Goal: Use online tool/utility: Utilize a website feature to perform a specific function

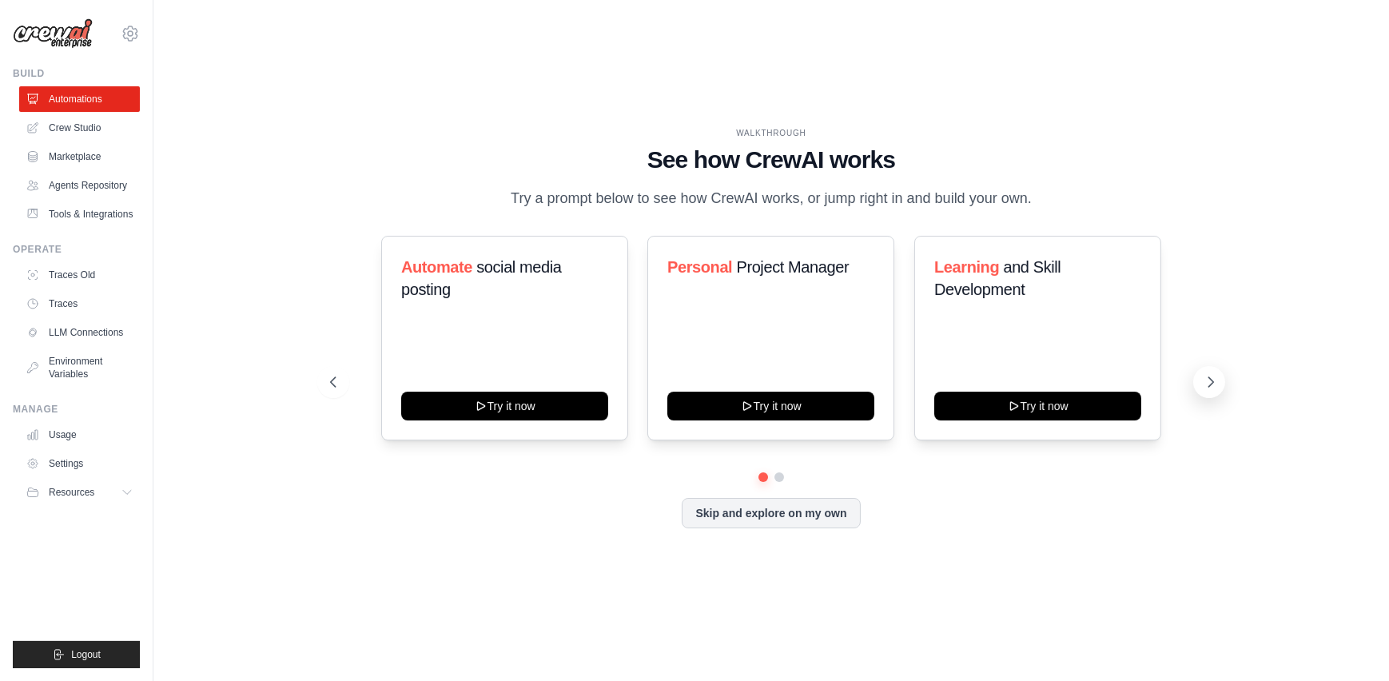
click at [1211, 382] on icon at bounding box center [1211, 382] width 16 height 16
click at [75, 131] on link "Crew Studio" at bounding box center [81, 128] width 121 height 26
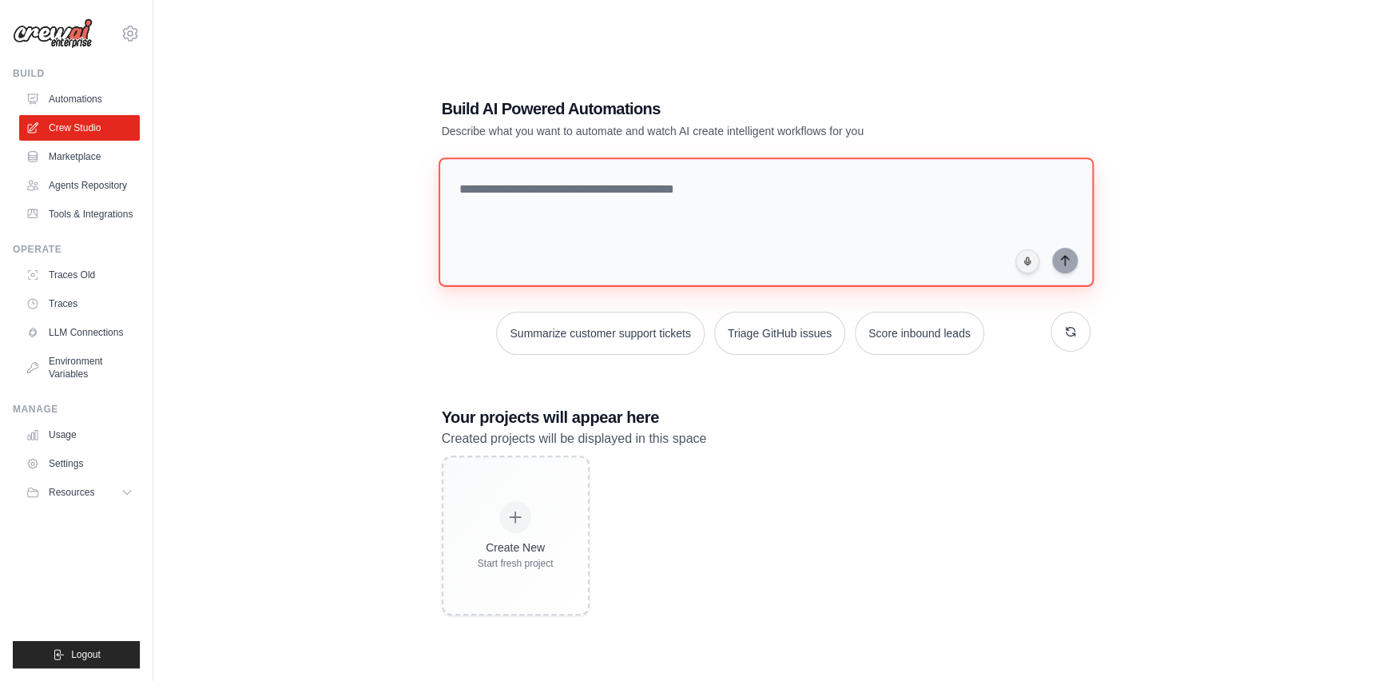
click at [515, 183] on textarea at bounding box center [765, 221] width 655 height 129
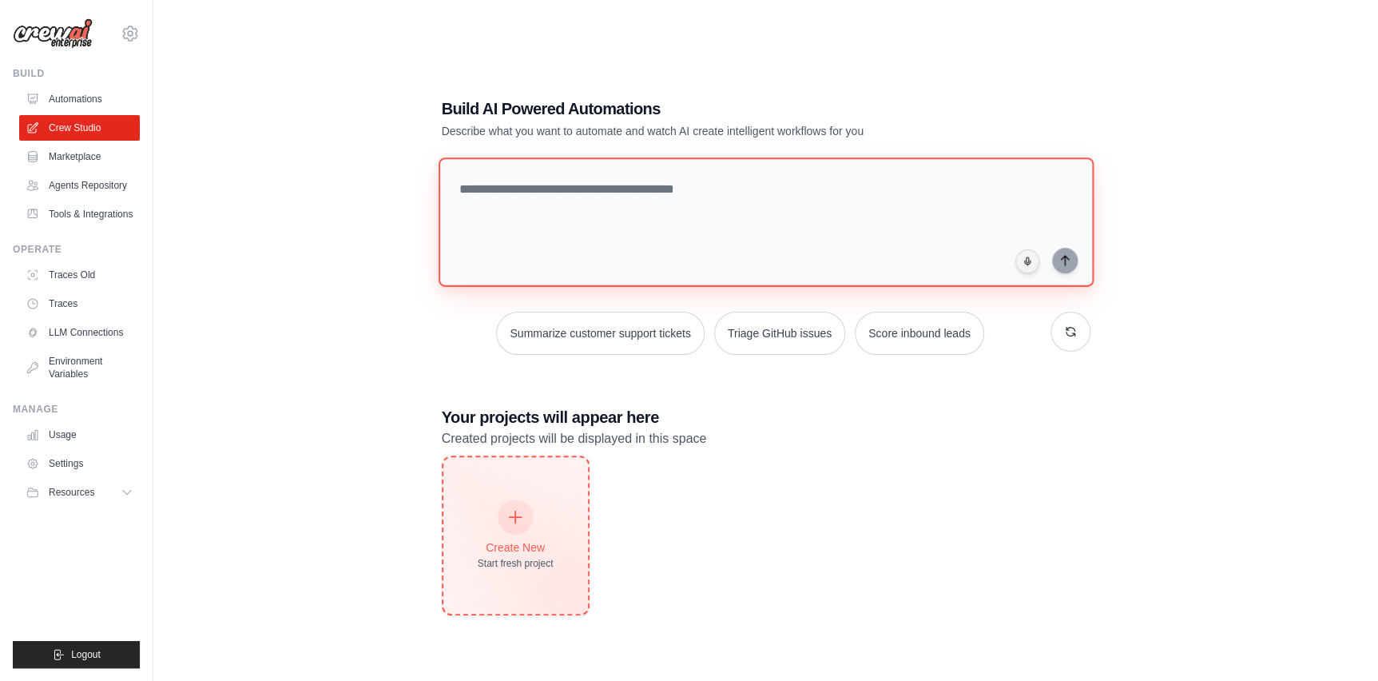
scroll to position [32, 0]
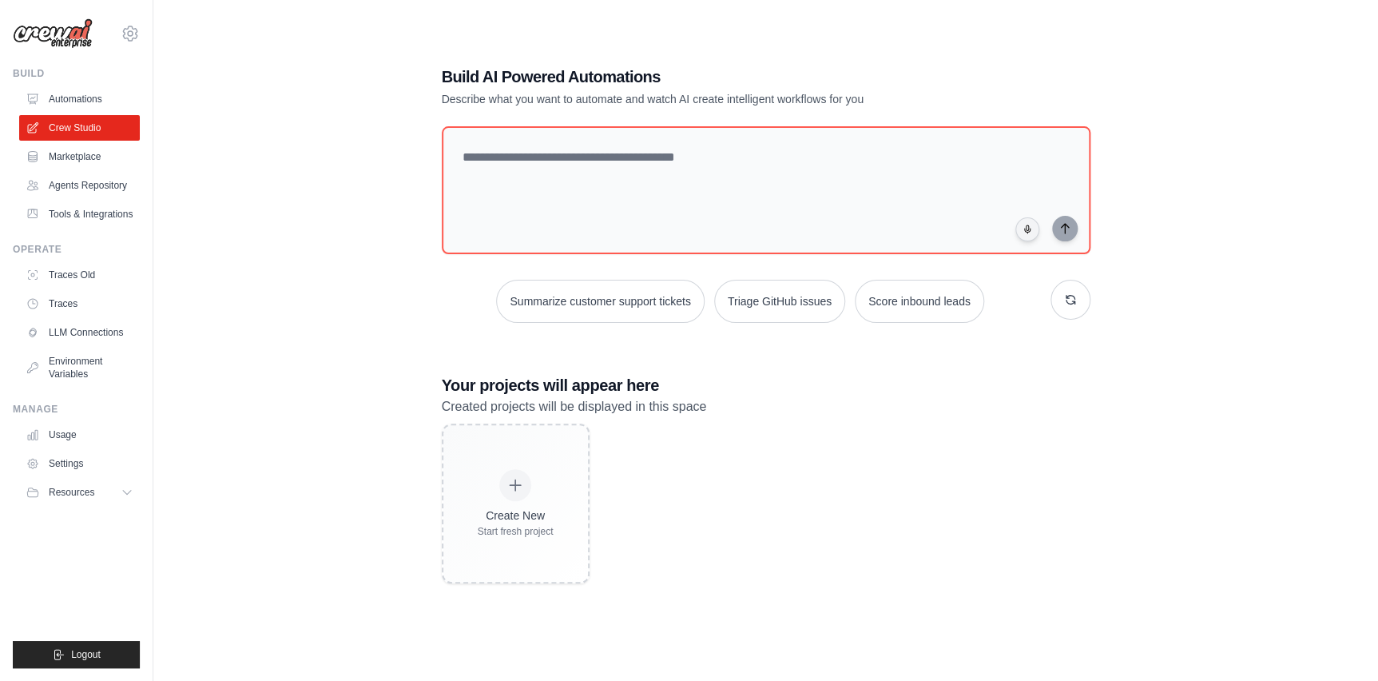
click at [319, 352] on div "Build AI Powered Automations Describe what you want to automate and watch AI cr…" at bounding box center [766, 324] width 1174 height 681
click at [352, 203] on div "Build AI Powered Automations Describe what you want to automate and watch AI cr…" at bounding box center [766, 324] width 1174 height 681
